Goal: Task Accomplishment & Management: Manage account settings

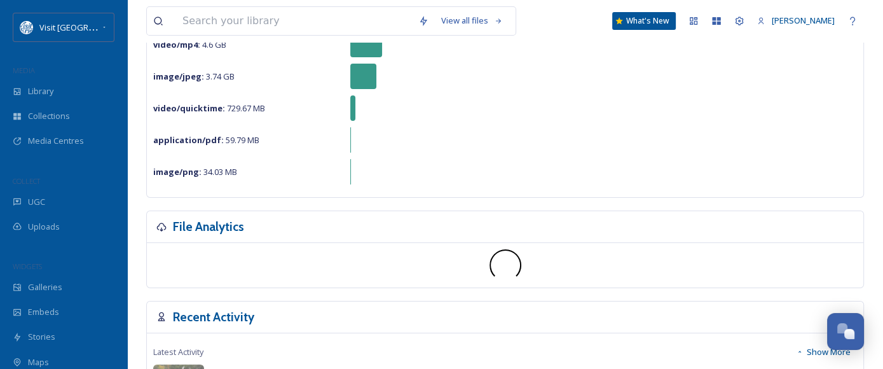
scroll to position [188, 0]
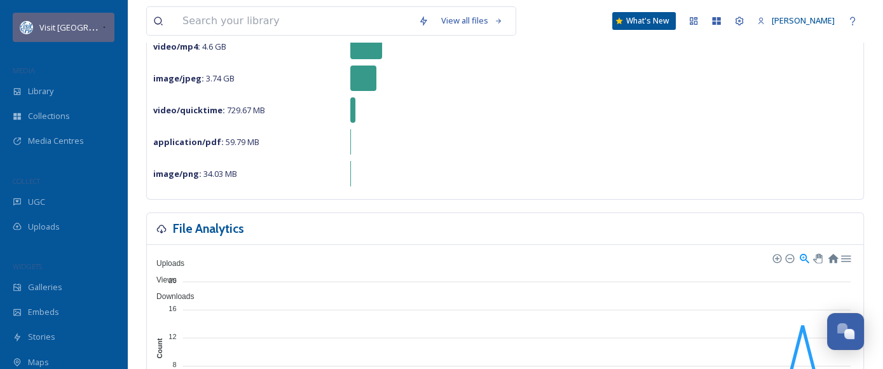
drag, startPoint x: 46, startPoint y: 29, endPoint x: 52, endPoint y: 34, distance: 8.1
click at [52, 33] on span "Visit [GEOGRAPHIC_DATA]" at bounding box center [88, 27] width 99 height 12
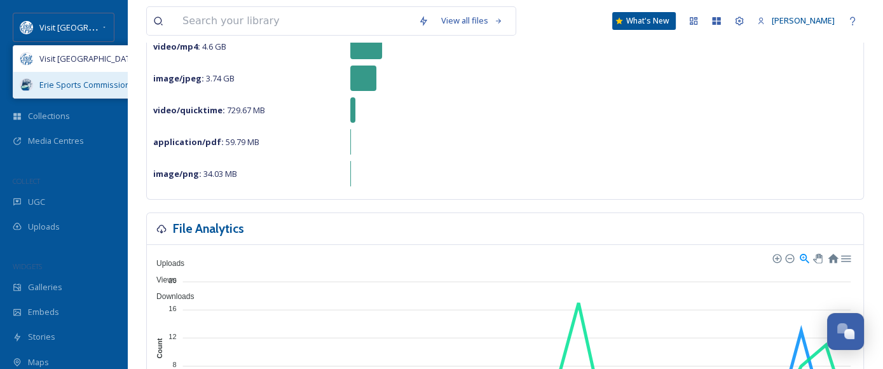
click at [60, 90] on span "Erie Sports Commission" at bounding box center [84, 85] width 91 height 12
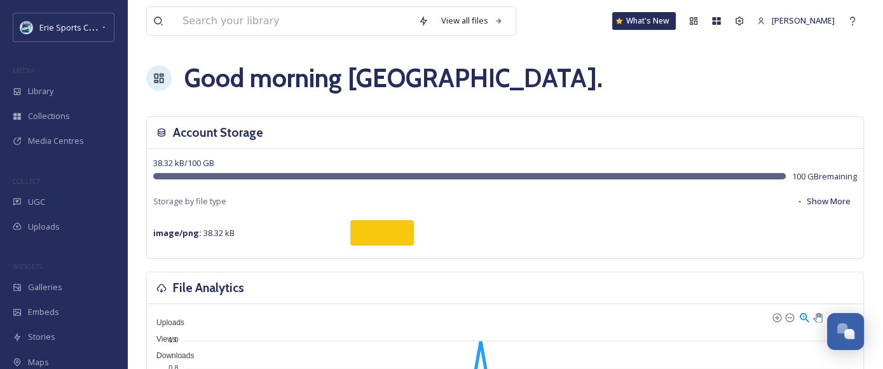
scroll to position [0, 0]
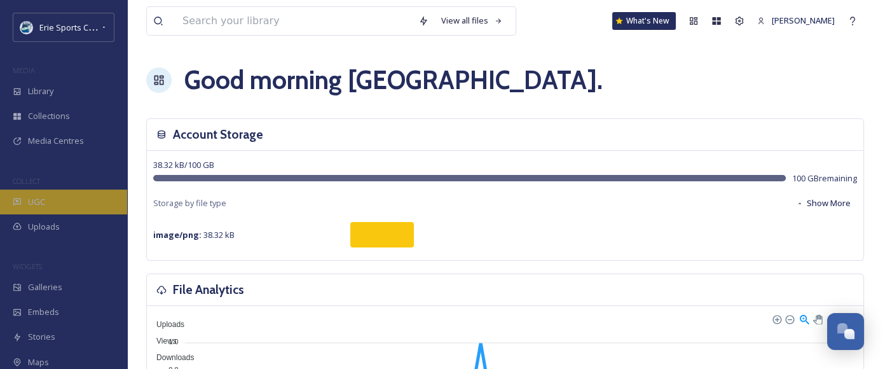
click at [66, 199] on div "UGC" at bounding box center [63, 201] width 127 height 25
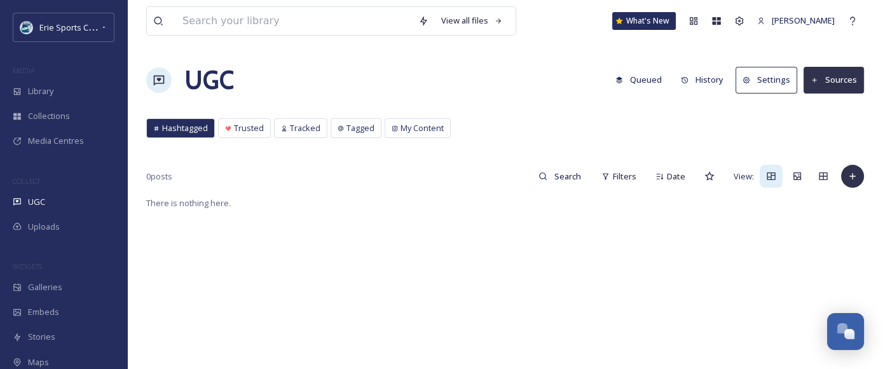
click at [850, 82] on button "Sources" at bounding box center [834, 80] width 60 height 26
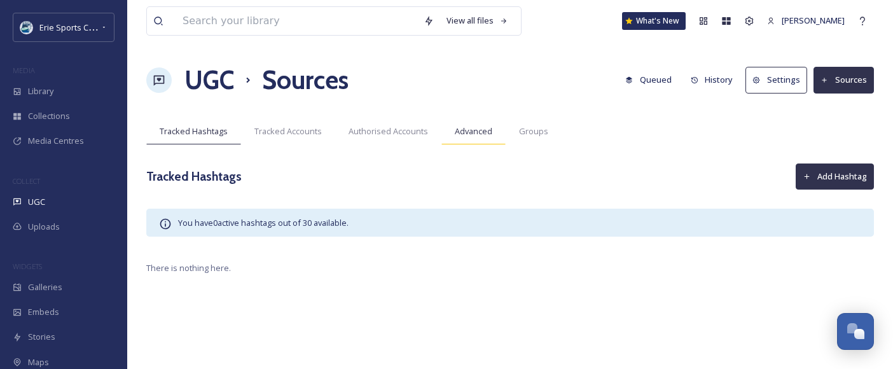
click at [469, 143] on div "Advanced" at bounding box center [473, 131] width 64 height 26
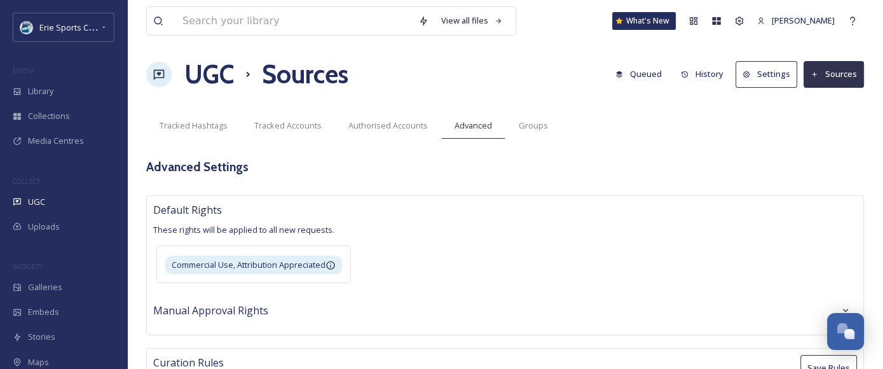
scroll to position [8, 0]
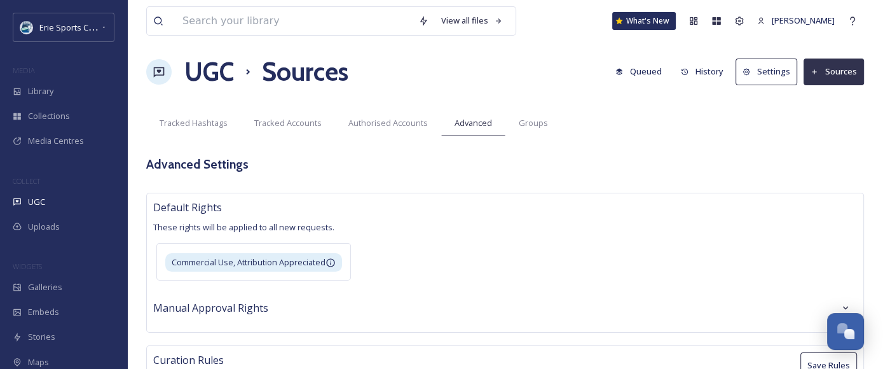
click at [793, 1] on div "View all files What's [GEOGRAPHIC_DATA][PERSON_NAME]" at bounding box center [505, 21] width 718 height 42
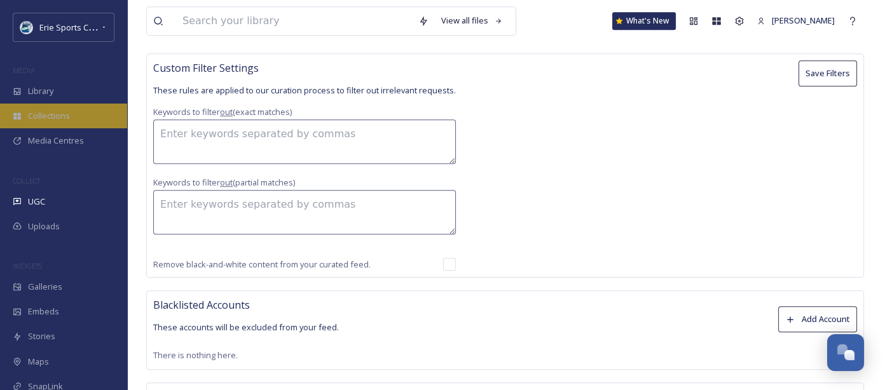
scroll to position [97, 0]
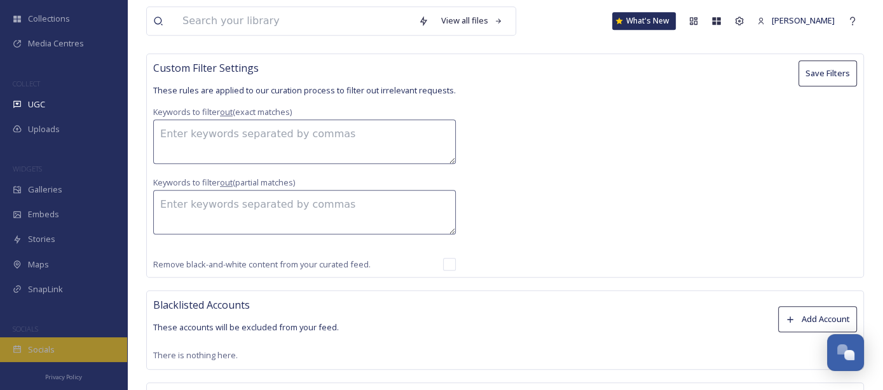
click at [41, 347] on span "Socials" at bounding box center [41, 350] width 27 height 12
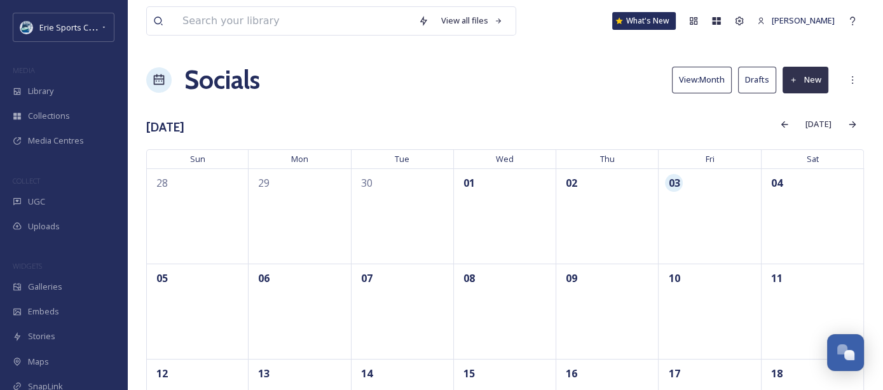
click at [43, 43] on div "Erie Sports Commission" at bounding box center [63, 28] width 127 height 31
click at [43, 31] on span "Erie Sports Commission" at bounding box center [84, 27] width 91 height 12
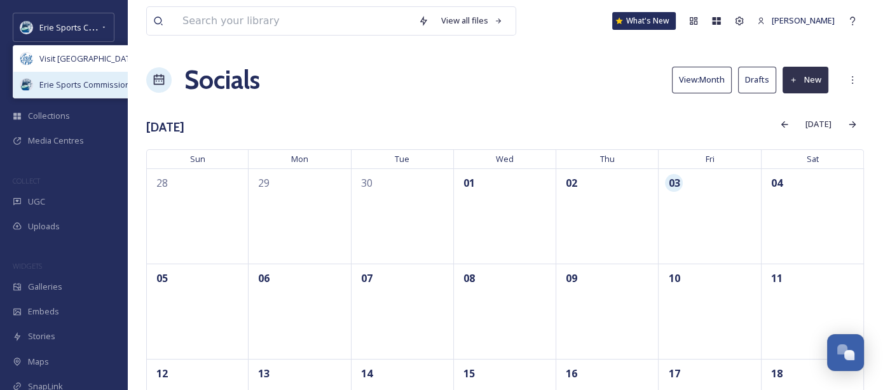
click at [59, 83] on span "Erie Sports Commission" at bounding box center [84, 85] width 91 height 12
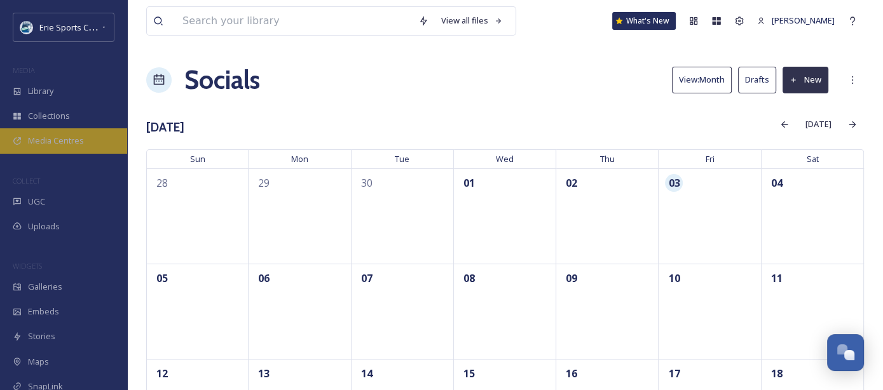
click at [76, 140] on span "Media Centres" at bounding box center [56, 141] width 56 height 12
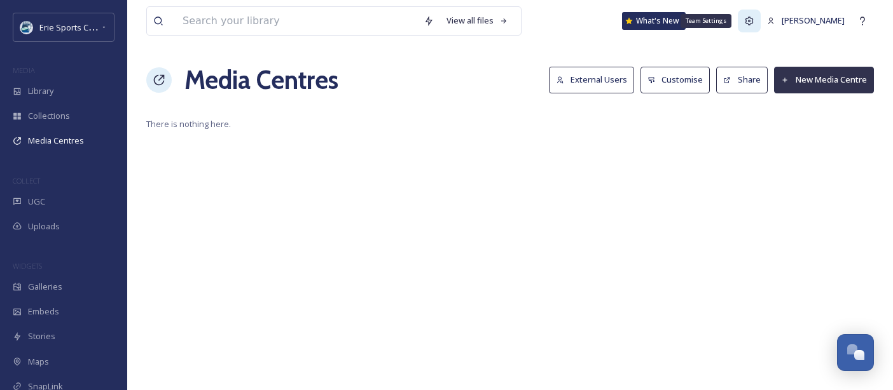
click at [754, 25] on icon at bounding box center [749, 21] width 10 height 10
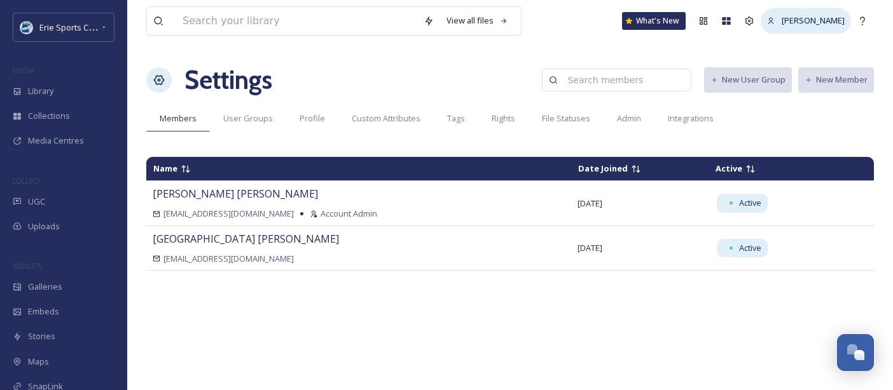
click at [832, 18] on span "[PERSON_NAME]" at bounding box center [813, 20] width 63 height 11
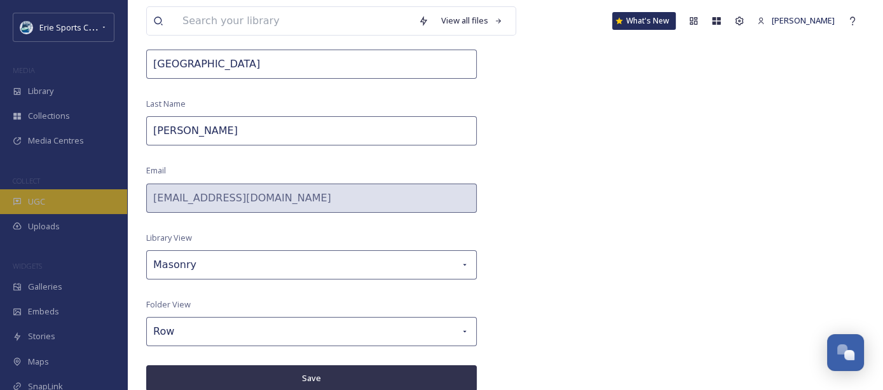
click at [57, 202] on div "UGC" at bounding box center [63, 201] width 127 height 25
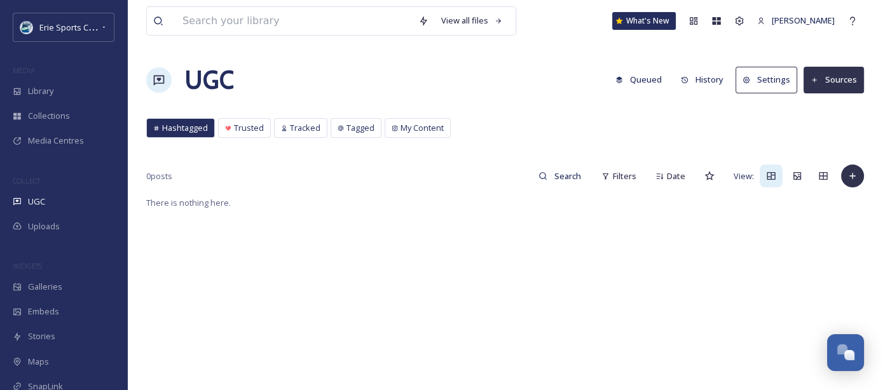
click at [832, 78] on button "Sources" at bounding box center [834, 80] width 60 height 26
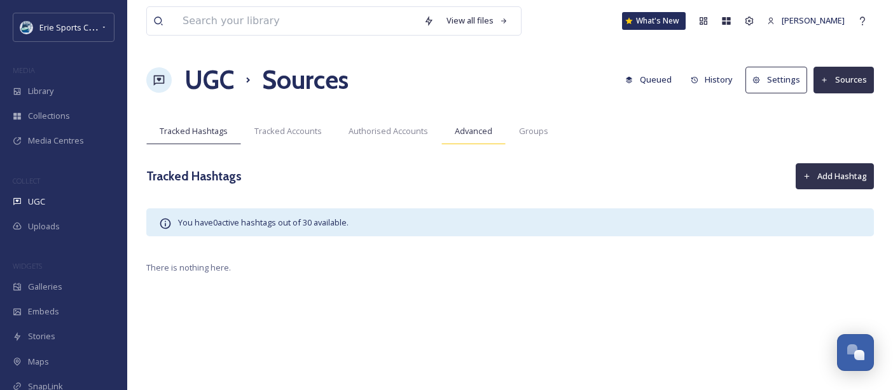
click at [465, 137] on span "Advanced" at bounding box center [474, 131] width 38 height 12
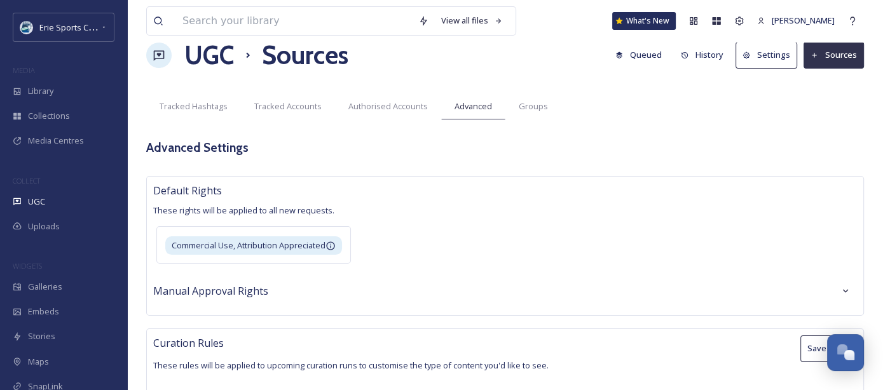
scroll to position [11, 0]
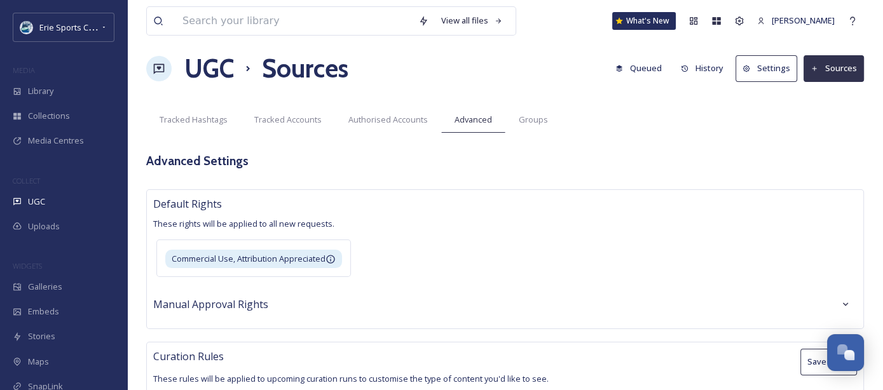
click at [769, 61] on button "Settings" at bounding box center [767, 68] width 62 height 26
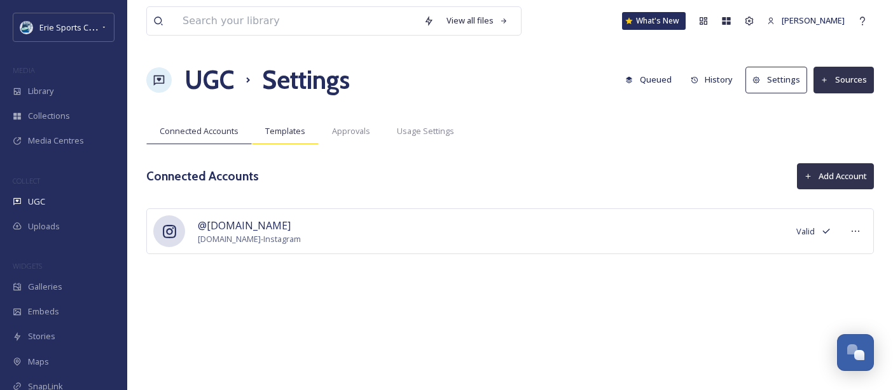
click at [280, 138] on div "Templates" at bounding box center [285, 131] width 67 height 26
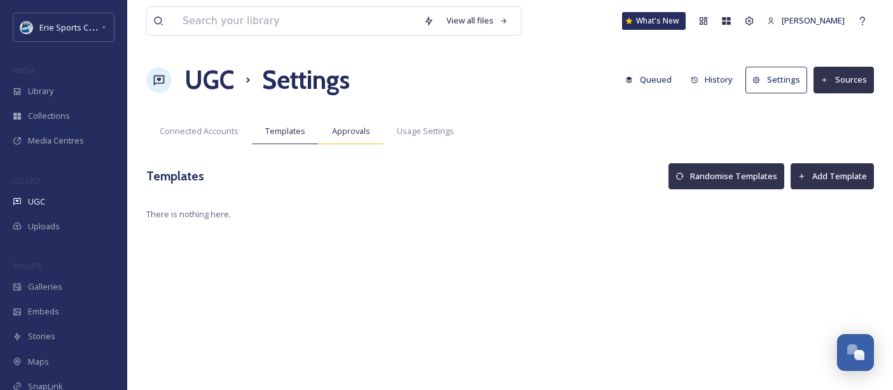
click at [376, 130] on div "Approvals" at bounding box center [351, 131] width 65 height 26
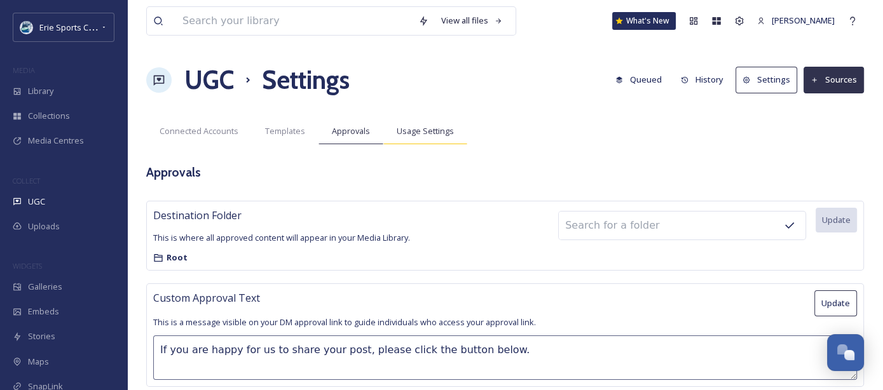
click at [418, 133] on span "Usage Settings" at bounding box center [425, 131] width 57 height 12
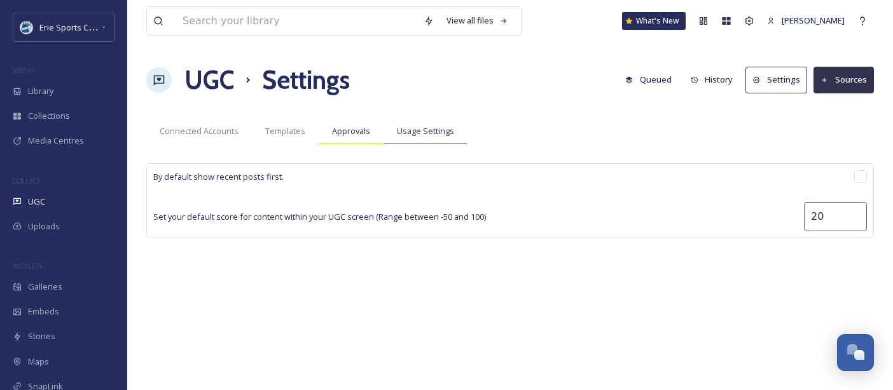
click at [337, 127] on span "Approvals" at bounding box center [351, 131] width 38 height 12
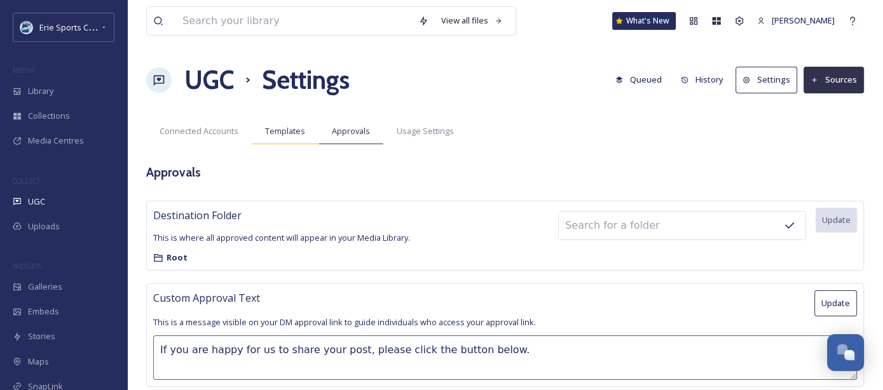
click at [279, 130] on span "Templates" at bounding box center [285, 131] width 40 height 12
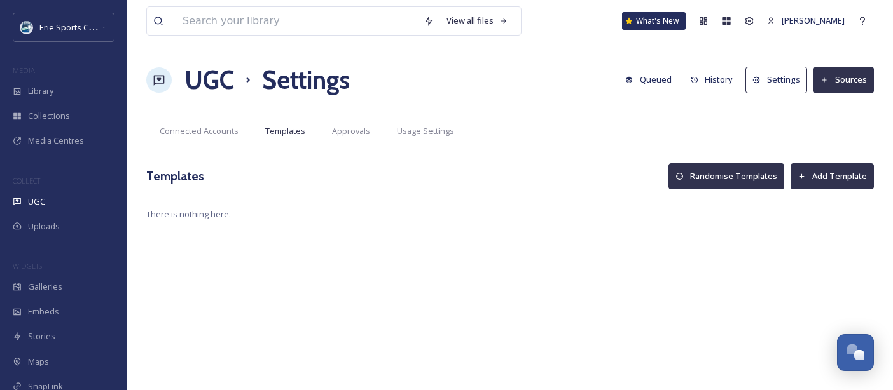
click at [804, 186] on button "Add Template" at bounding box center [831, 176] width 83 height 26
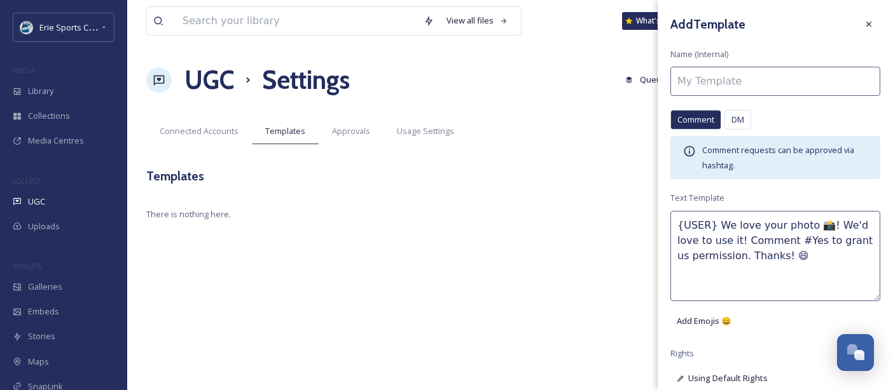
click at [724, 79] on input at bounding box center [775, 81] width 210 height 29
click at [704, 112] on div "Comment" at bounding box center [695, 120] width 51 height 20
click at [857, 29] on div at bounding box center [868, 24] width 23 height 23
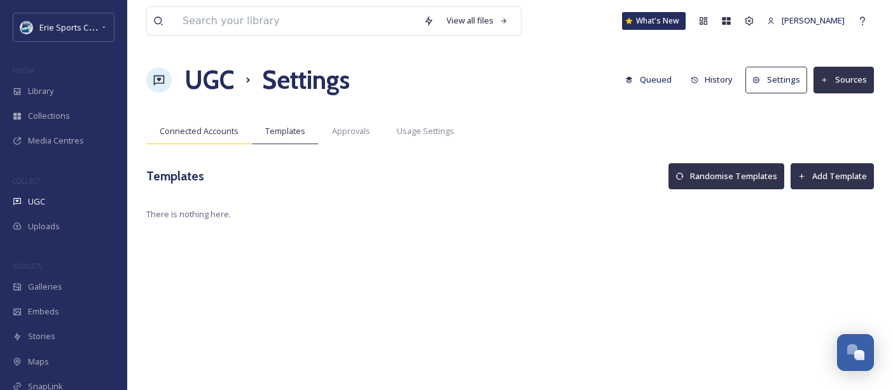
click at [240, 133] on div "Connected Accounts" at bounding box center [199, 131] width 106 height 26
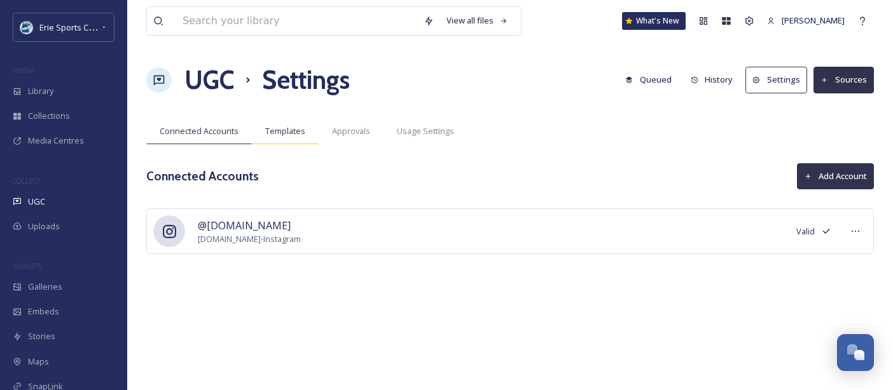
click at [298, 134] on span "Templates" at bounding box center [285, 131] width 40 height 12
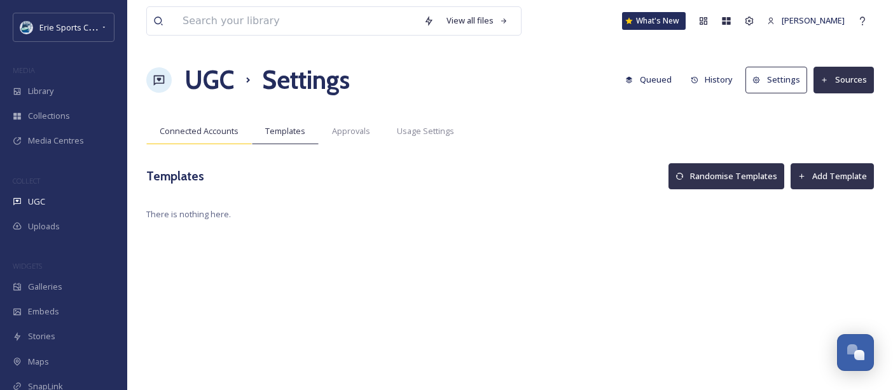
click at [188, 137] on span "Connected Accounts" at bounding box center [199, 131] width 79 height 12
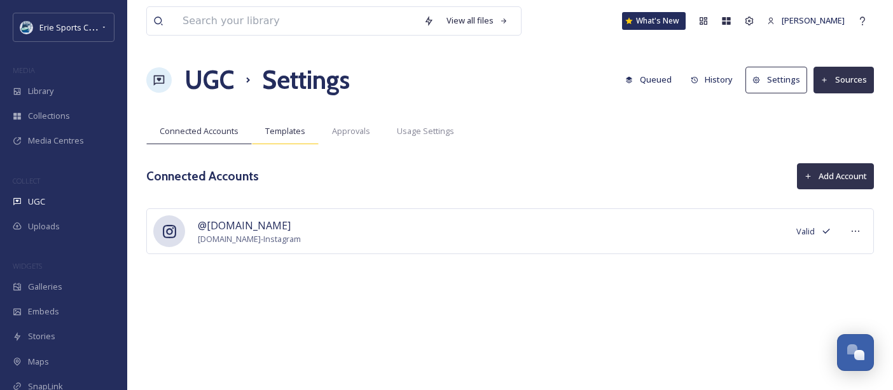
click at [313, 134] on div "Templates" at bounding box center [285, 131] width 67 height 26
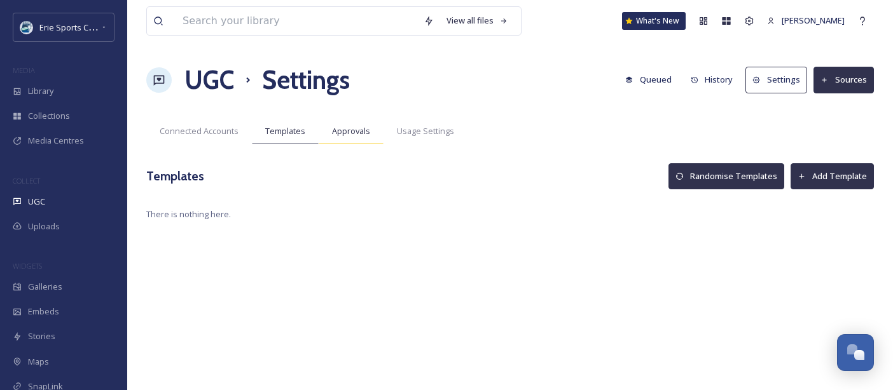
click at [332, 133] on span "Approvals" at bounding box center [351, 131] width 38 height 12
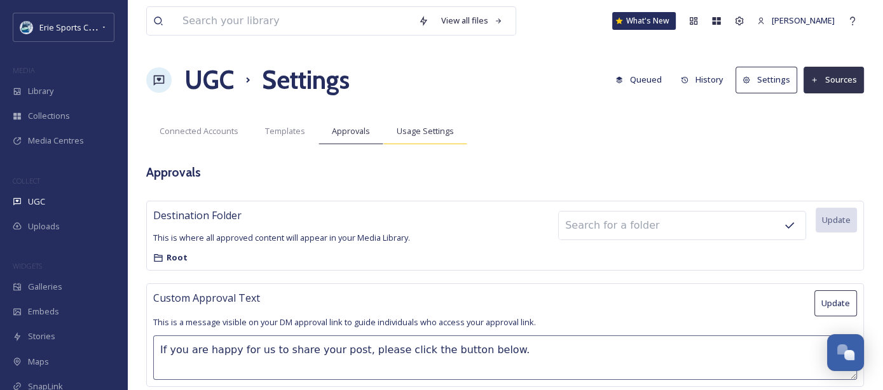
click at [408, 130] on span "Usage Settings" at bounding box center [425, 131] width 57 height 12
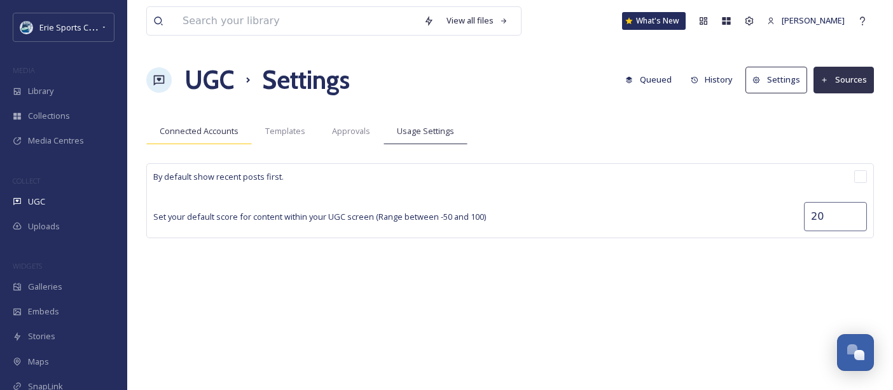
click at [202, 120] on div "Connected Accounts" at bounding box center [199, 131] width 106 height 26
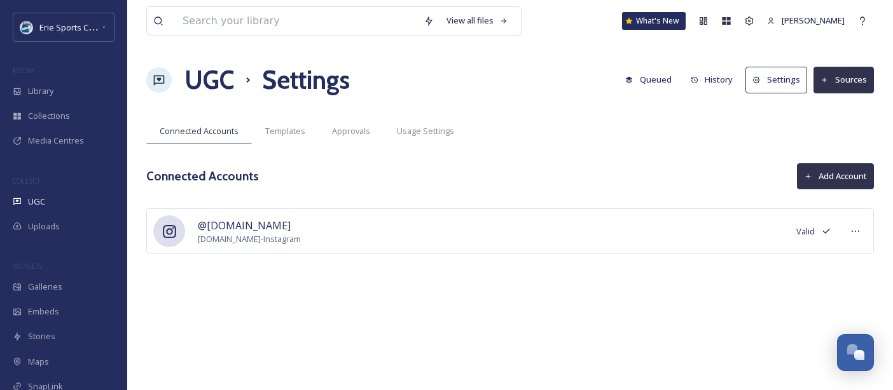
drag, startPoint x: 323, startPoint y: 243, endPoint x: 443, endPoint y: 259, distance: 120.6
click at [443, 259] on div "@[DOMAIN_NAME] [DOMAIN_NAME] - Instagram Valid" at bounding box center [509, 251] width 727 height 84
drag, startPoint x: 443, startPoint y: 259, endPoint x: 377, endPoint y: 300, distance: 77.1
click at [377, 300] on div "View all files What's [GEOGRAPHIC_DATA][PERSON_NAME] UGC Settings Queued Histor…" at bounding box center [510, 195] width 766 height 390
click at [300, 137] on span "Templates" at bounding box center [285, 131] width 40 height 12
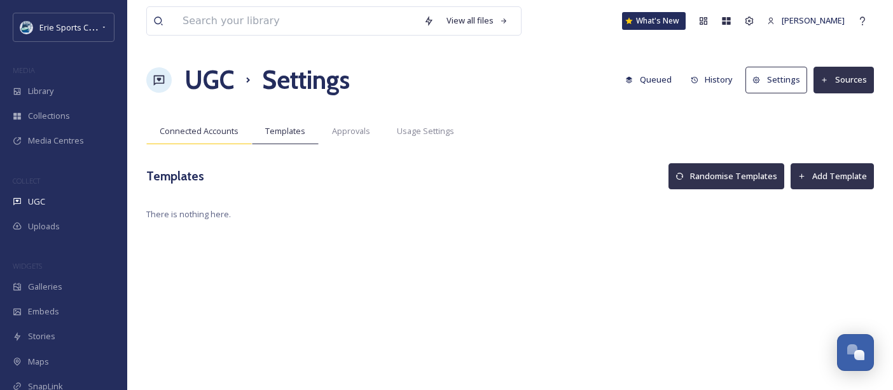
click at [219, 135] on span "Connected Accounts" at bounding box center [199, 131] width 79 height 12
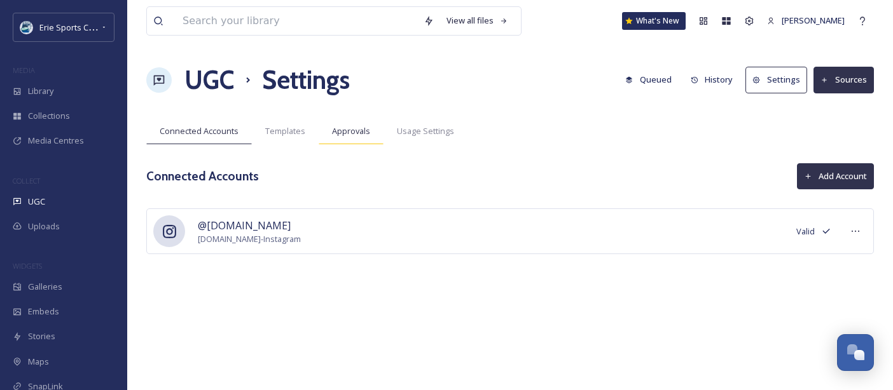
click at [343, 141] on div "Approvals" at bounding box center [351, 131] width 65 height 26
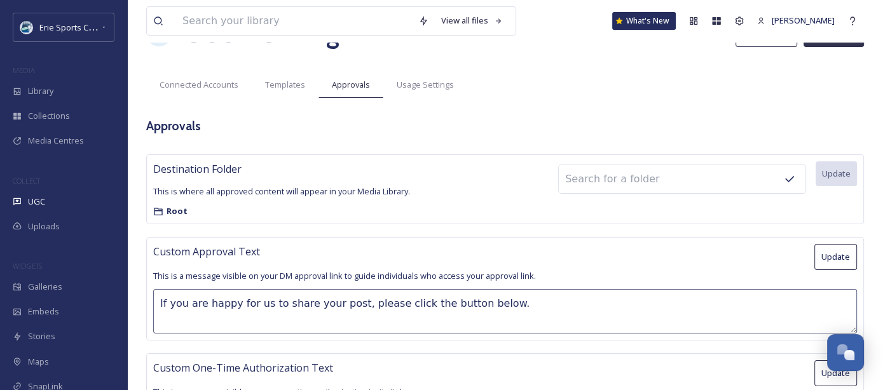
scroll to position [187, 0]
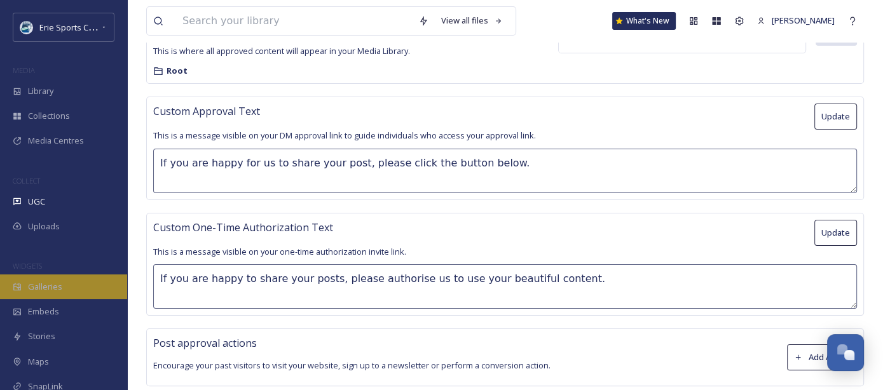
click at [57, 282] on span "Galleries" at bounding box center [45, 287] width 34 height 12
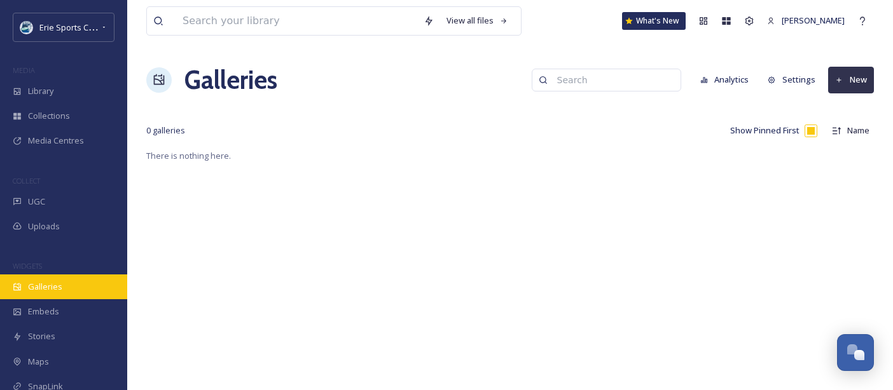
scroll to position [83, 0]
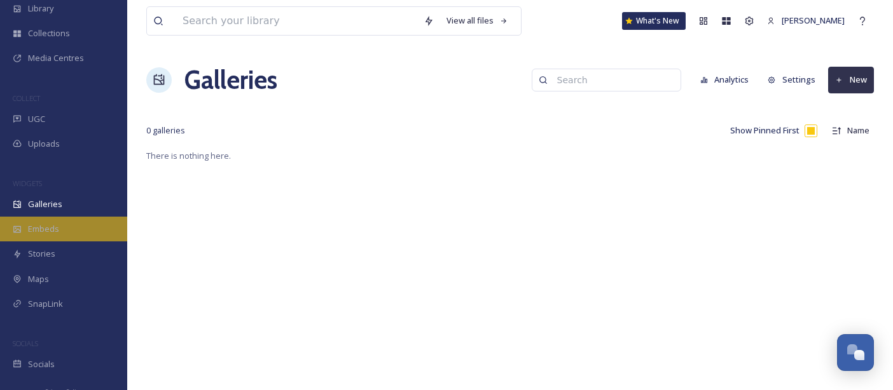
click at [57, 233] on span "Embeds" at bounding box center [43, 229] width 31 height 12
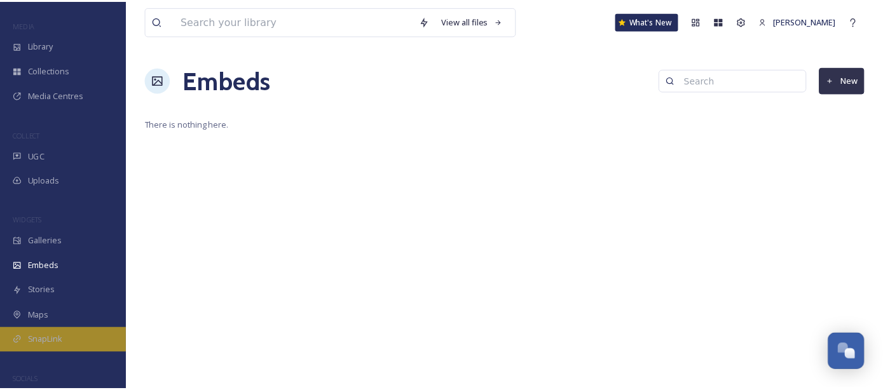
scroll to position [46, 0]
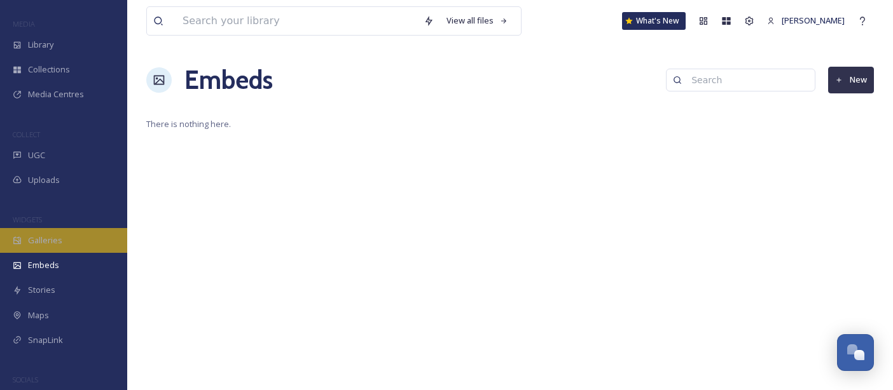
click at [41, 230] on div "Galleries" at bounding box center [63, 240] width 127 height 25
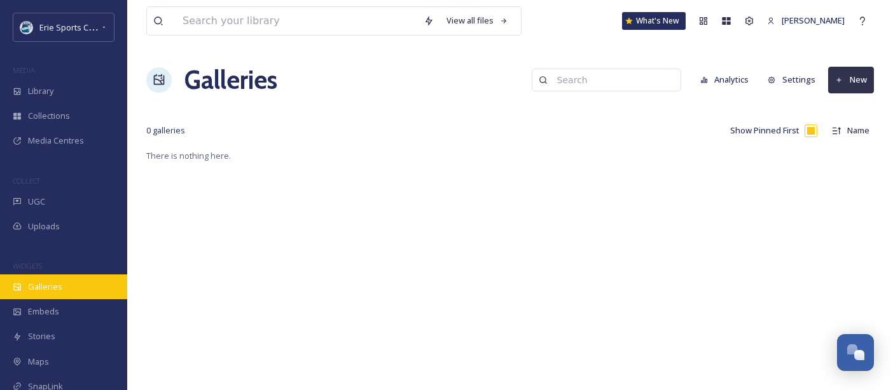
click at [66, 284] on div "Galleries" at bounding box center [63, 287] width 127 height 25
click at [851, 83] on button "New" at bounding box center [851, 80] width 46 height 26
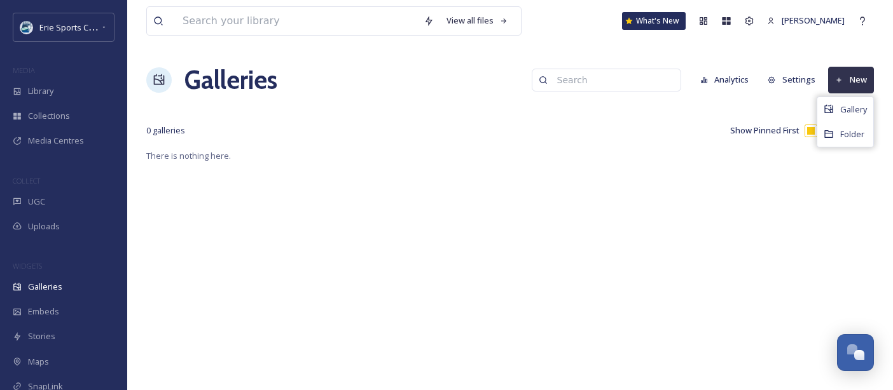
click at [572, 164] on div "View all files What's New [PERSON_NAME] Galleries Analytics Settings New Galler…" at bounding box center [510, 195] width 766 height 390
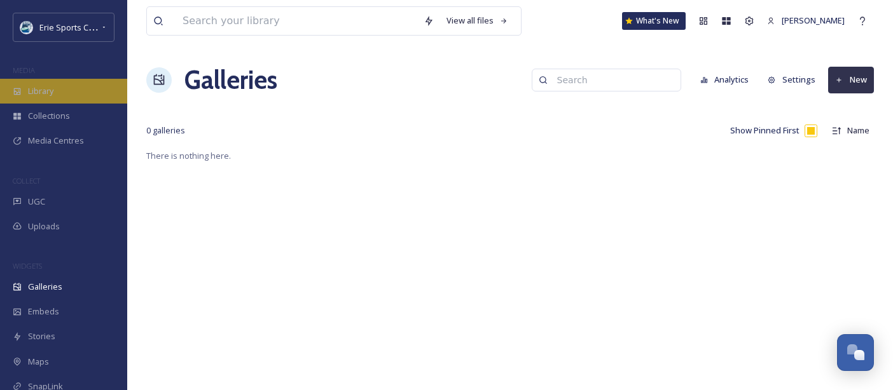
click at [70, 102] on div "Library" at bounding box center [63, 91] width 127 height 25
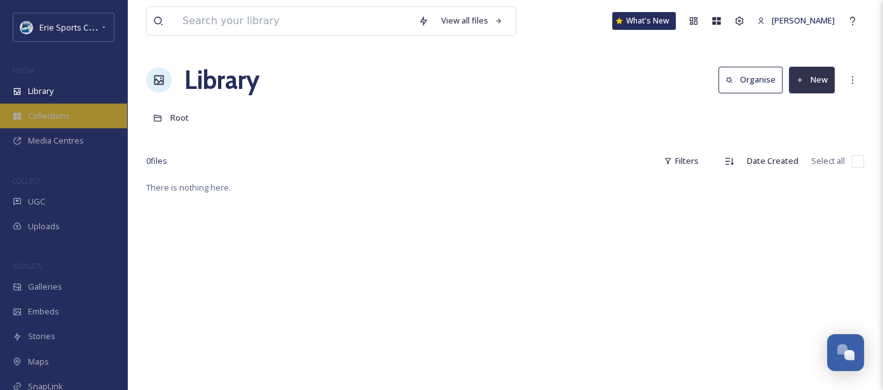
click at [61, 114] on span "Collections" at bounding box center [49, 116] width 42 height 12
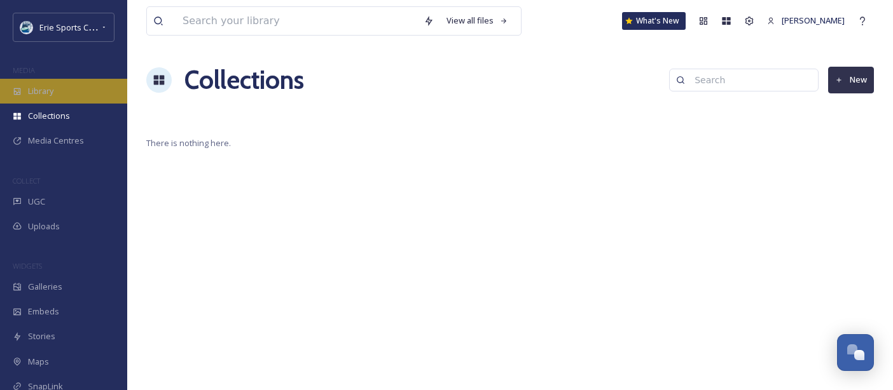
click at [46, 88] on span "Library" at bounding box center [40, 91] width 25 height 12
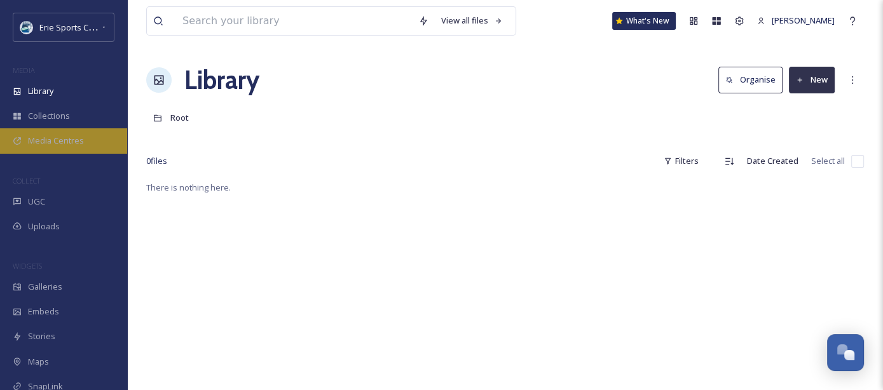
click at [94, 132] on div "Media Centres" at bounding box center [63, 140] width 127 height 25
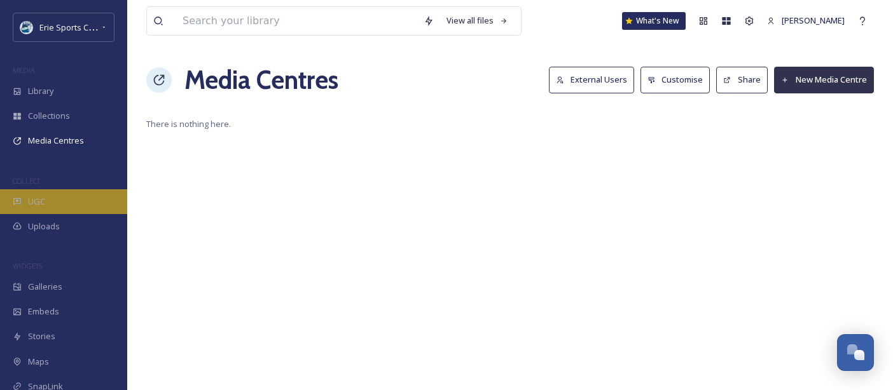
click at [90, 205] on div "UGC" at bounding box center [63, 201] width 127 height 25
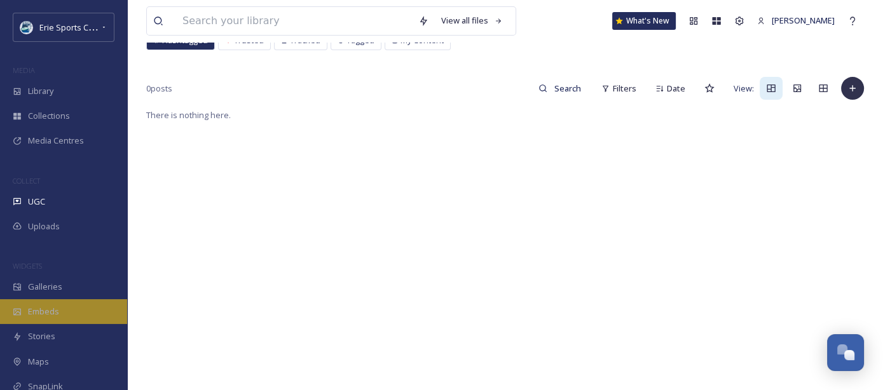
scroll to position [97, 0]
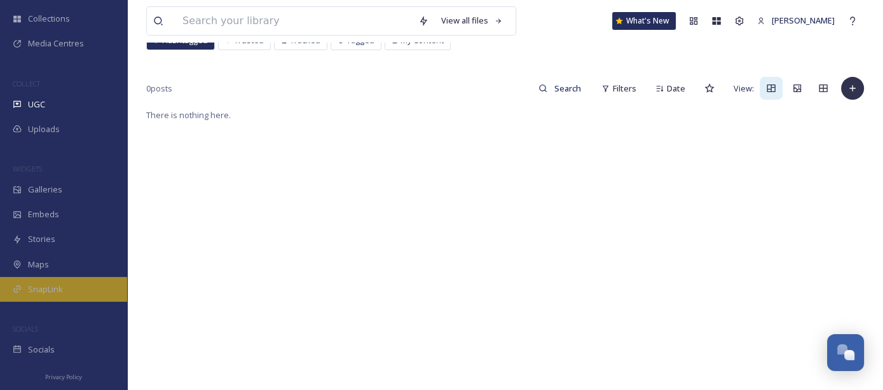
click at [59, 277] on div "SnapLink" at bounding box center [63, 289] width 127 height 25
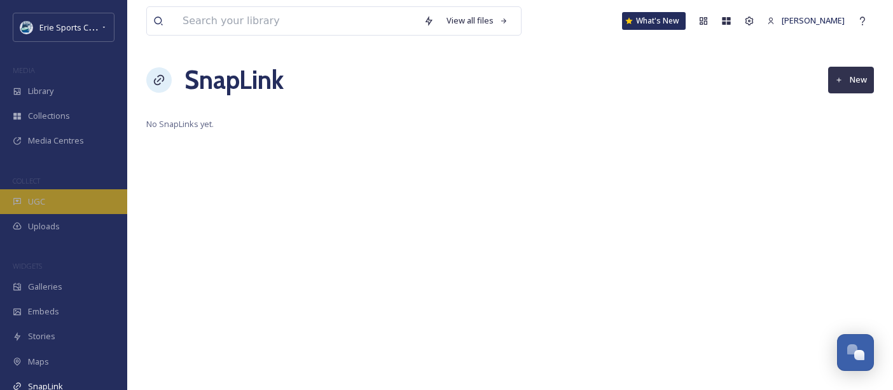
click at [64, 194] on div "UGC" at bounding box center [63, 201] width 127 height 25
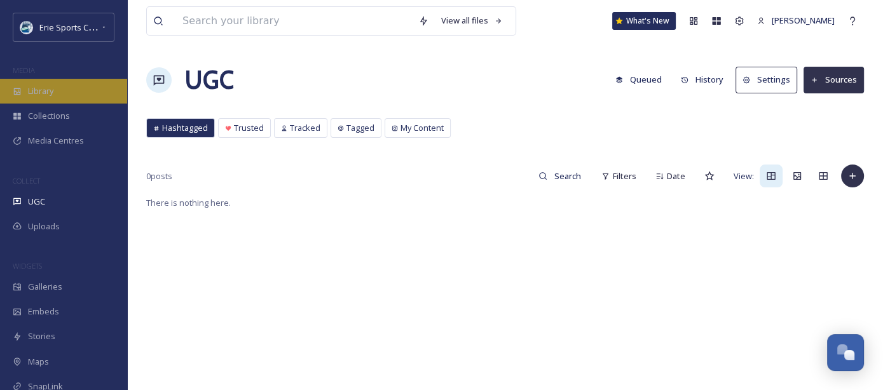
click at [84, 88] on div "Library" at bounding box center [63, 91] width 127 height 25
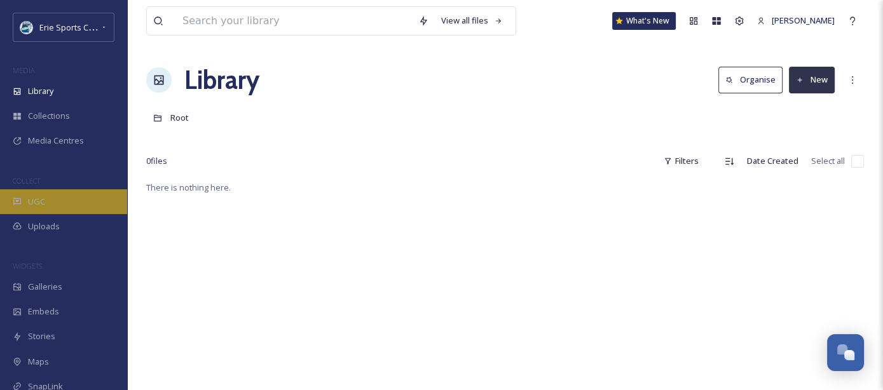
click at [44, 202] on span "UGC" at bounding box center [36, 202] width 17 height 12
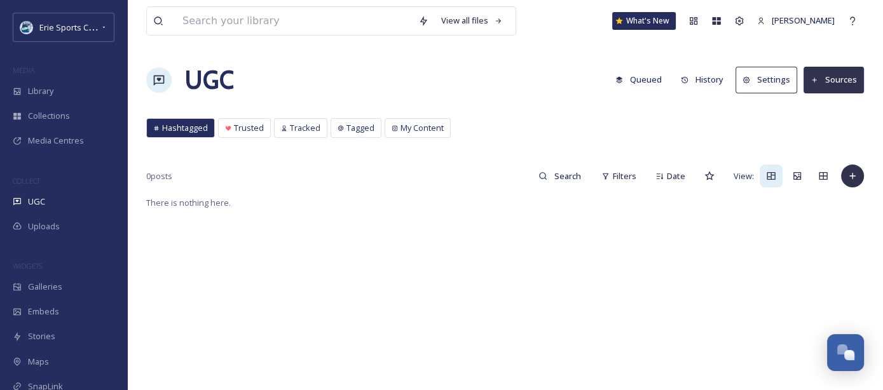
click at [825, 83] on button "Sources" at bounding box center [834, 80] width 60 height 26
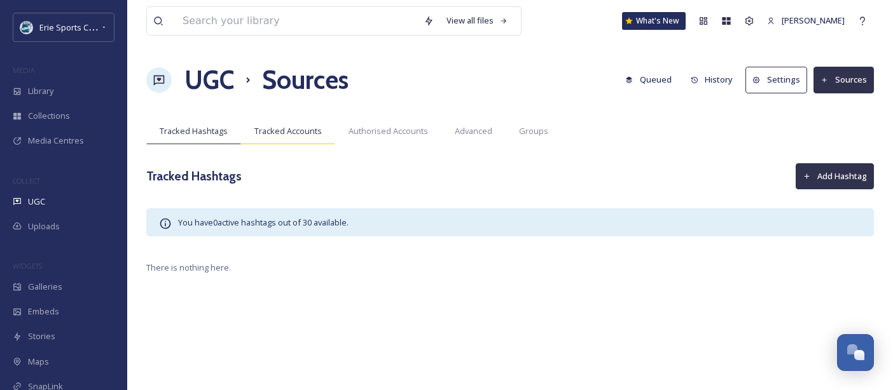
click at [310, 126] on span "Tracked Accounts" at bounding box center [287, 131] width 67 height 12
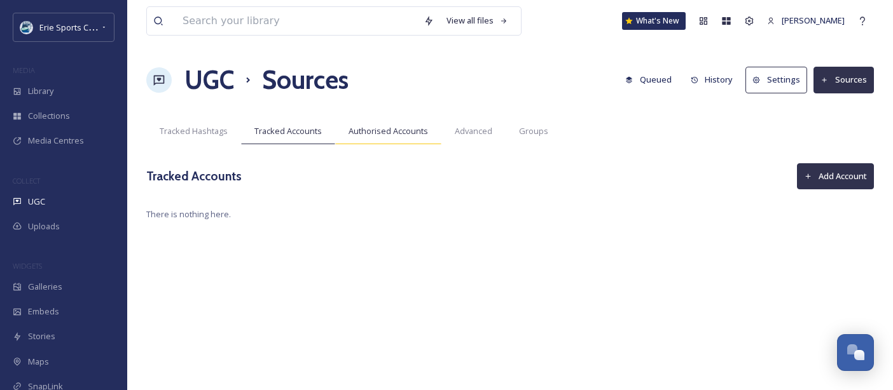
click at [373, 134] on span "Authorised Accounts" at bounding box center [387, 131] width 79 height 12
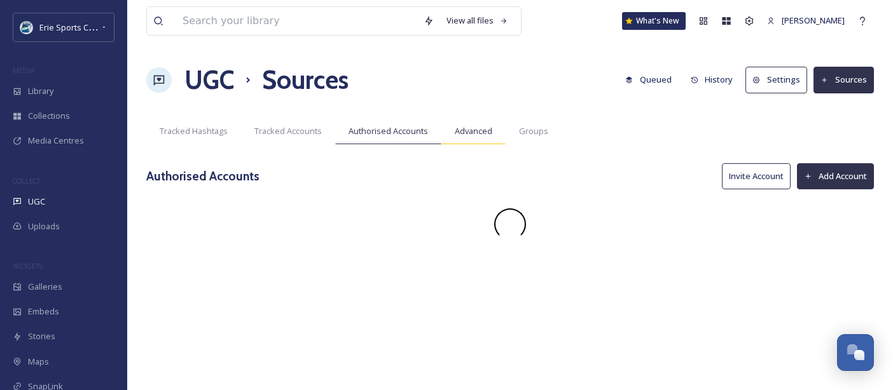
click at [448, 128] on div "Advanced" at bounding box center [473, 131] width 64 height 26
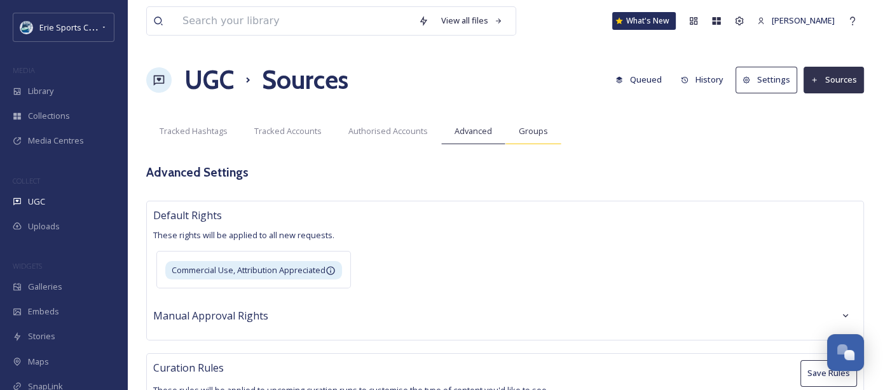
click at [521, 132] on span "Groups" at bounding box center [533, 131] width 29 height 12
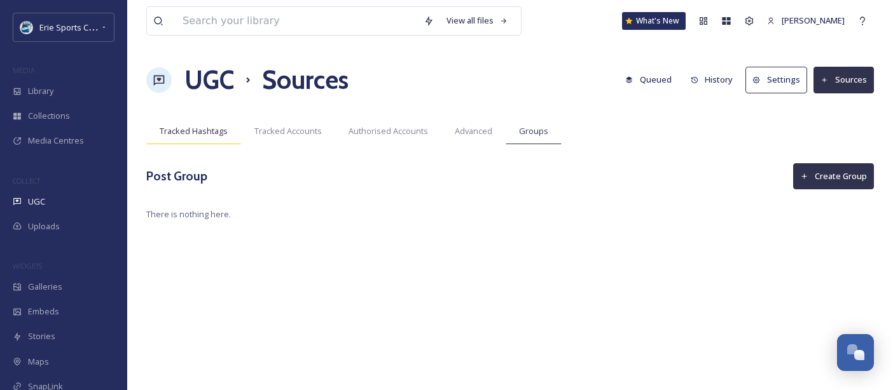
click at [219, 121] on div "Tracked Hashtags" at bounding box center [193, 131] width 95 height 26
